Goal: Task Accomplishment & Management: Use online tool/utility

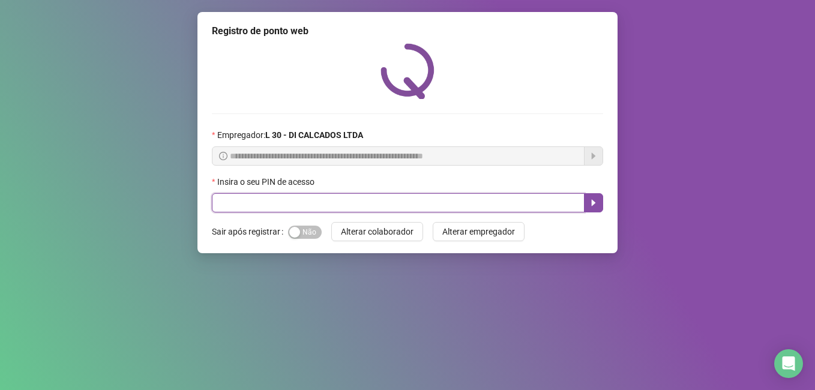
click at [320, 197] on input "text" at bounding box center [398, 202] width 373 height 19
type input "*****"
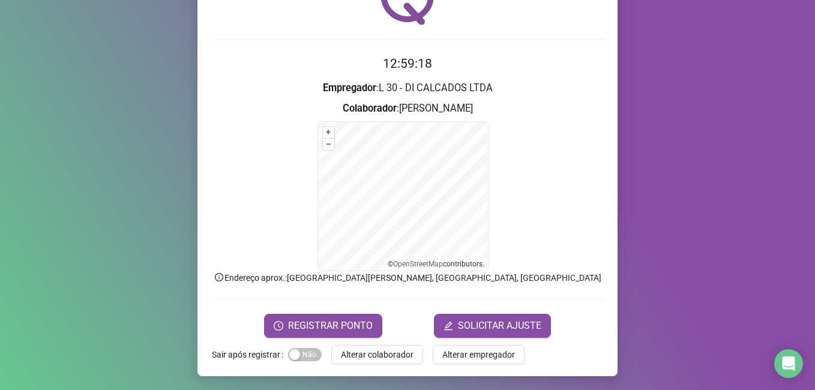
scroll to position [75, 0]
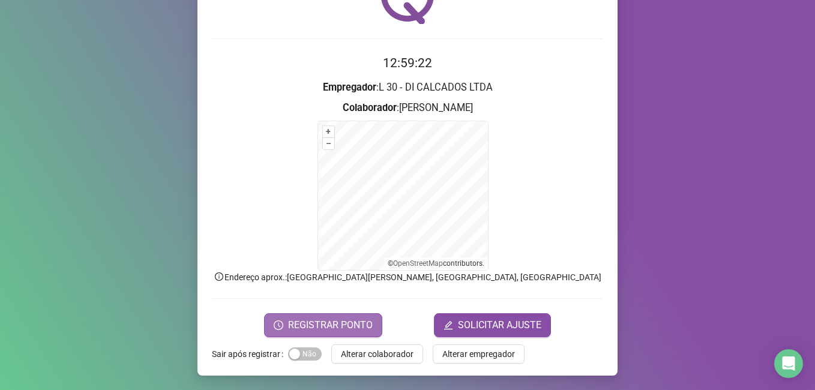
click at [320, 333] on button "REGISTRAR PONTO" at bounding box center [323, 325] width 118 height 24
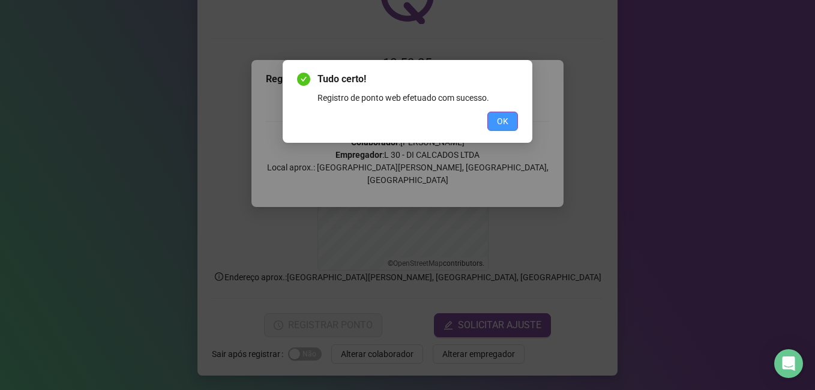
click at [510, 122] on button "OK" at bounding box center [502, 121] width 31 height 19
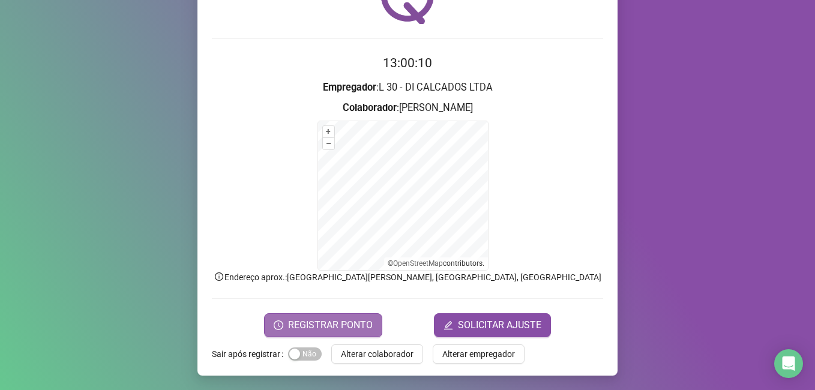
click at [295, 324] on span "REGISTRAR PONTO" at bounding box center [330, 325] width 85 height 14
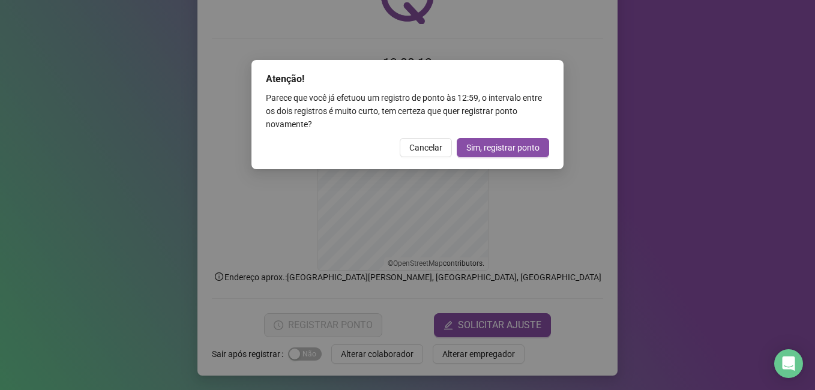
click at [531, 201] on div "Atenção! Parece que você já efetuou um registro de ponto às 12:59 , o intervalo…" at bounding box center [407, 195] width 815 height 390
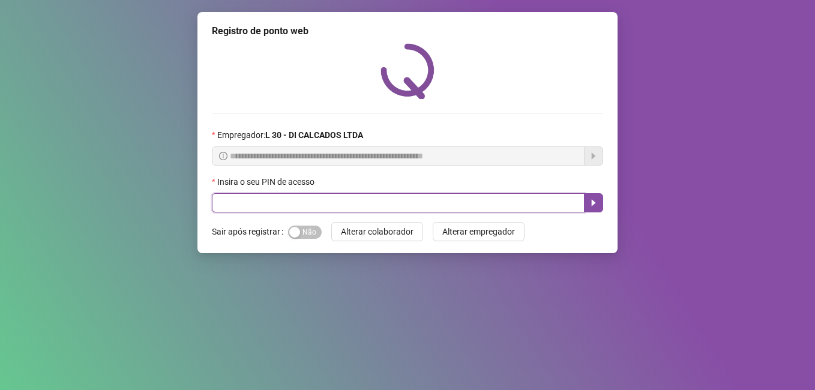
click at [289, 196] on input "text" at bounding box center [398, 202] width 373 height 19
type input "*****"
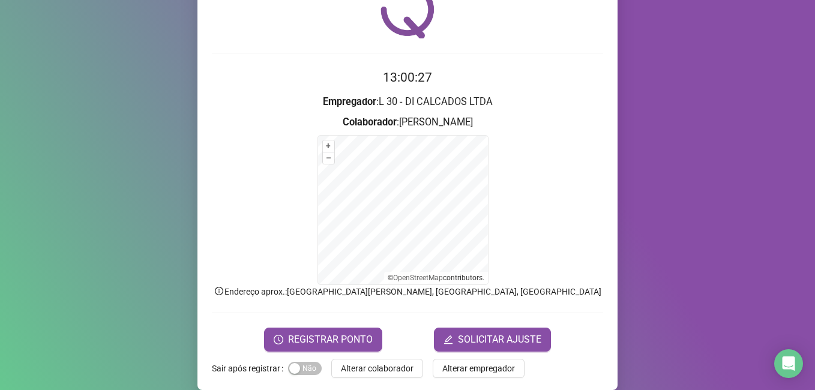
scroll to position [75, 0]
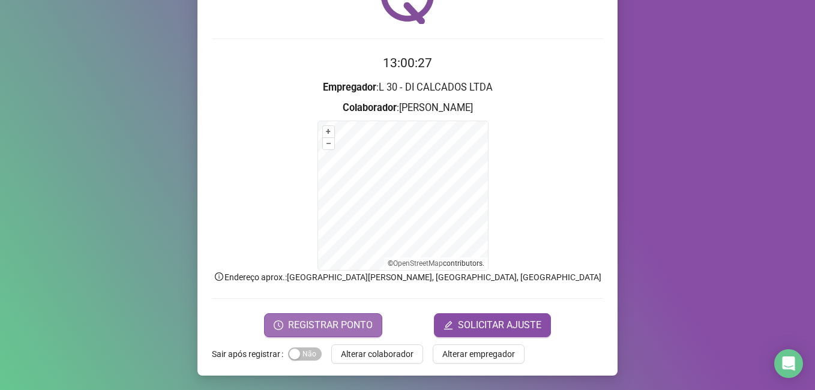
click at [310, 325] on span "REGISTRAR PONTO" at bounding box center [330, 325] width 85 height 14
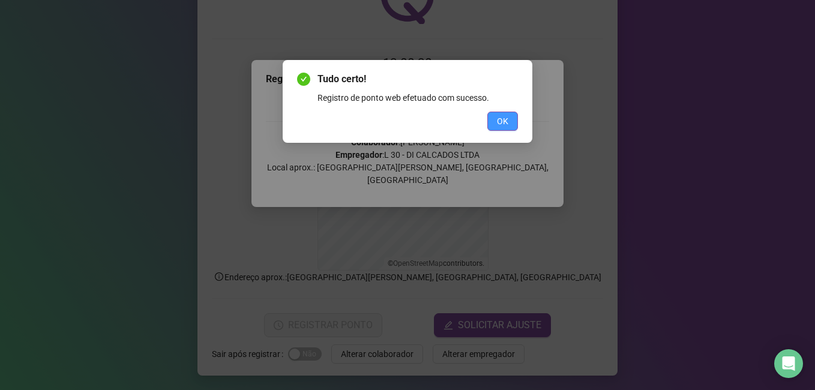
click at [508, 122] on button "OK" at bounding box center [502, 121] width 31 height 19
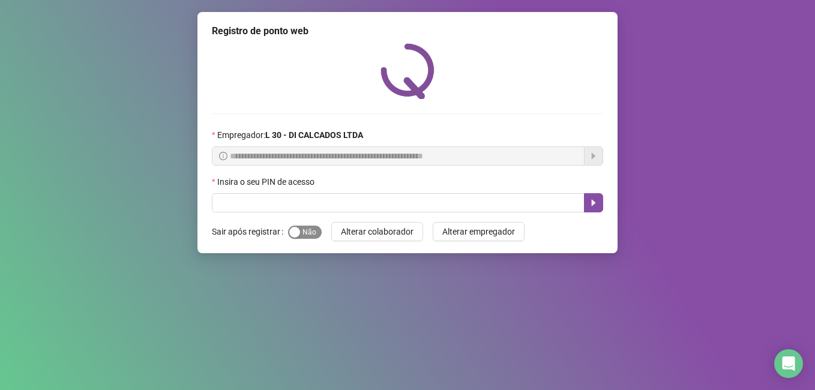
click at [293, 232] on div "button" at bounding box center [294, 232] width 11 height 11
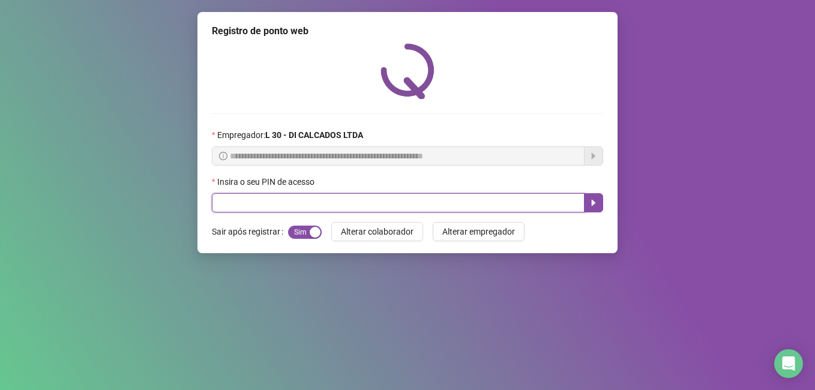
click at [274, 197] on input "text" at bounding box center [398, 202] width 373 height 19
type input "*****"
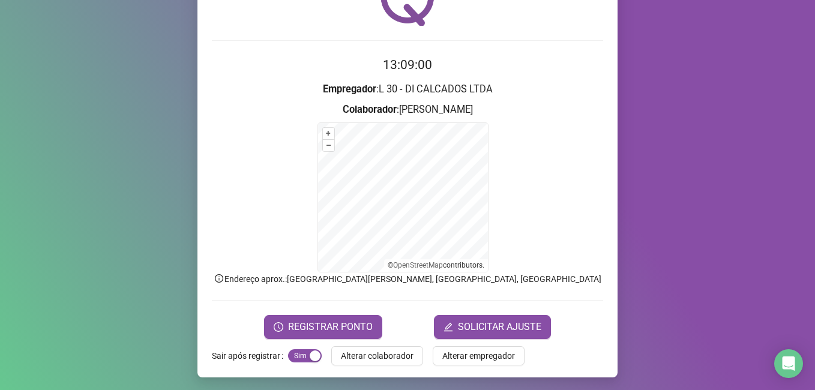
scroll to position [75, 0]
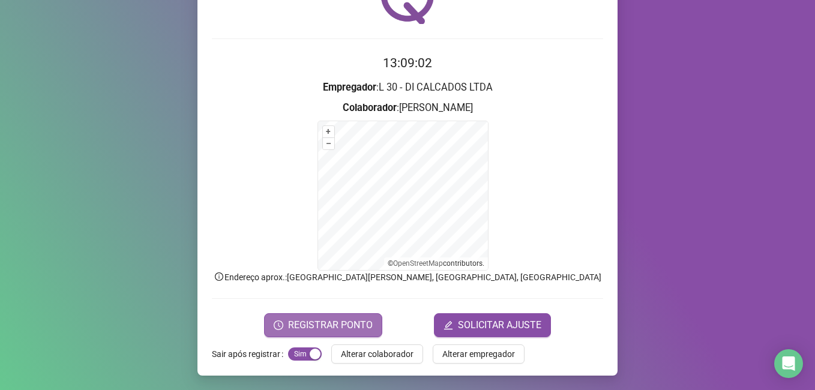
click at [310, 322] on span "REGISTRAR PONTO" at bounding box center [330, 325] width 85 height 14
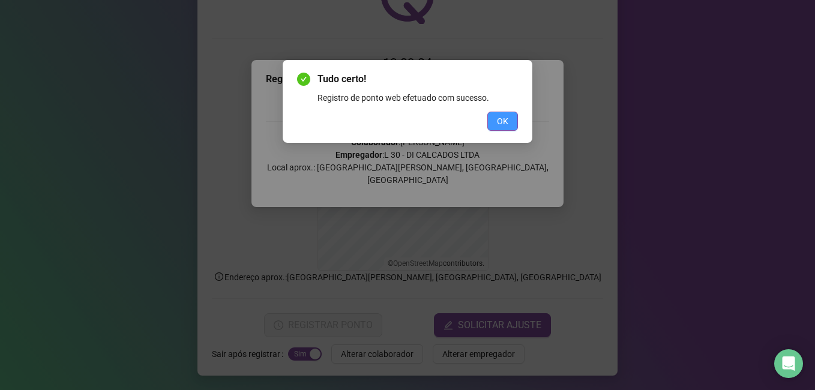
click at [495, 115] on button "OK" at bounding box center [502, 121] width 31 height 19
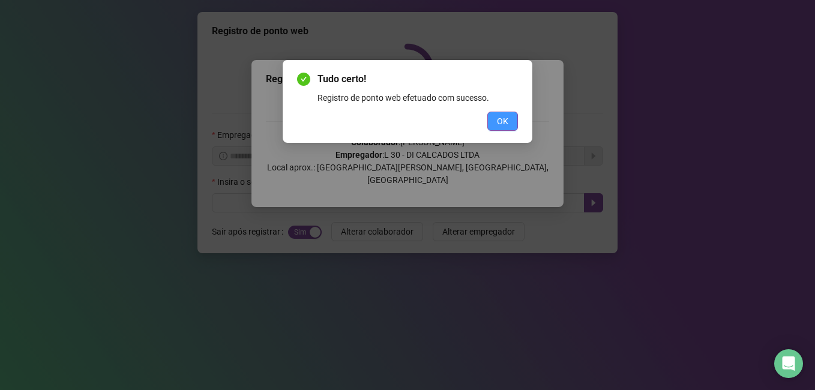
scroll to position [0, 0]
